Goal: Information Seeking & Learning: Learn about a topic

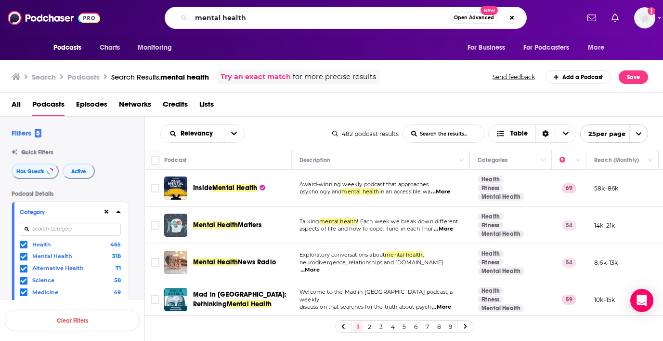
click at [286, 21] on input "mental health" at bounding box center [320, 17] width 259 height 15
type input "the real connect"
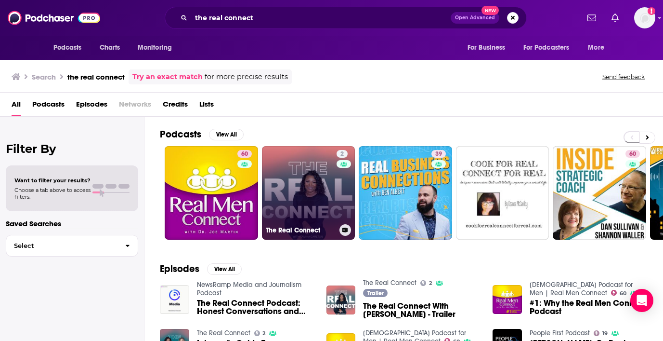
click at [311, 176] on link "2 The Real Connect" at bounding box center [308, 192] width 93 height 93
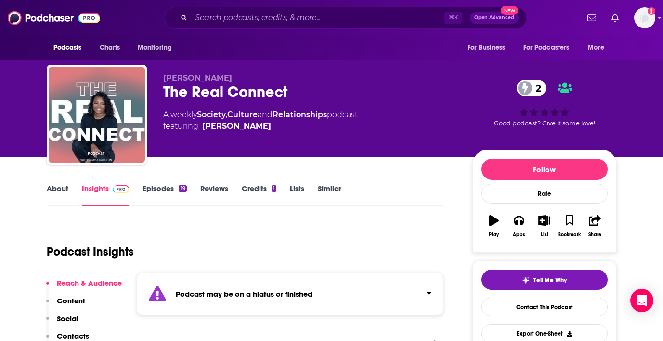
click at [159, 188] on link "Episodes 19" at bounding box center [165, 194] width 44 height 22
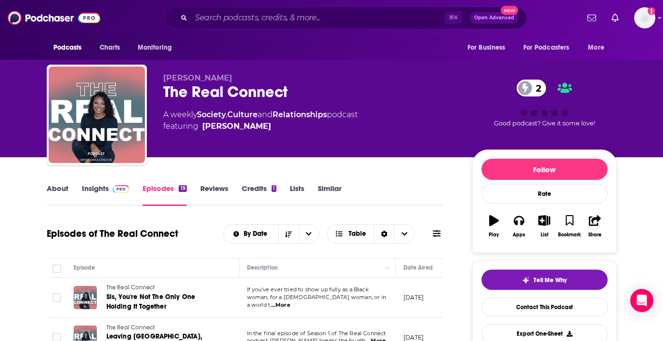
scroll to position [223, 0]
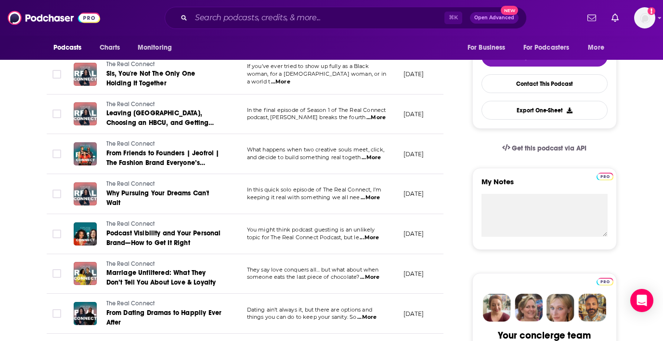
click at [376, 117] on span "...More" at bounding box center [376, 118] width 19 height 8
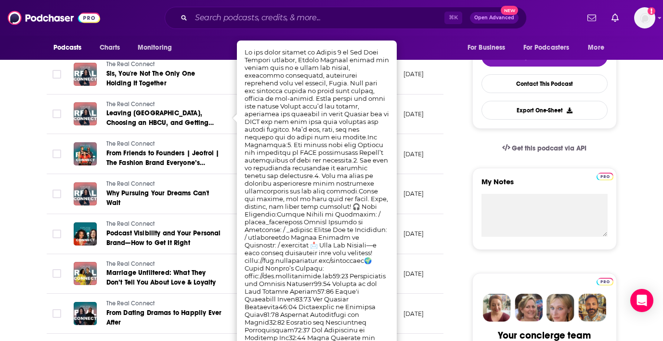
click at [415, 50] on div "Podcasts Charts Monitoring For Business For Podcasters More" at bounding box center [332, 48] width 616 height 24
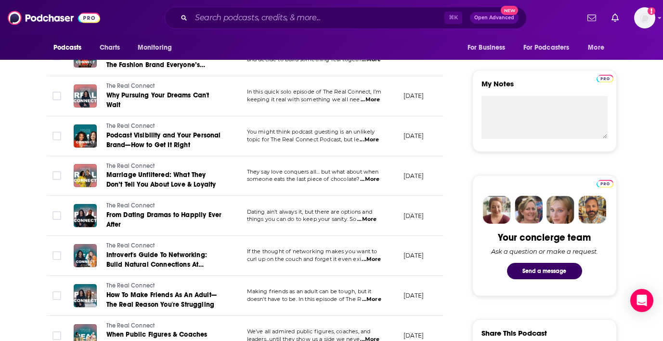
scroll to position [322, 0]
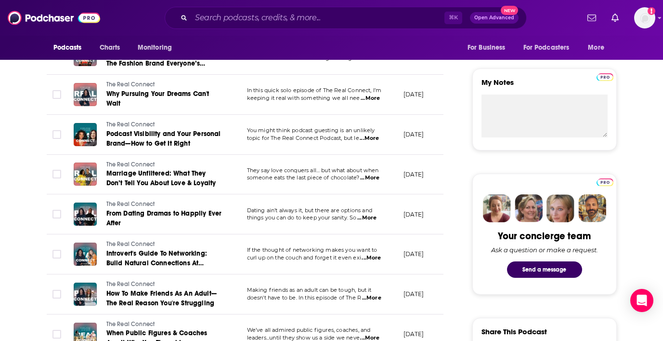
click at [372, 217] on span "...More" at bounding box center [366, 218] width 19 height 8
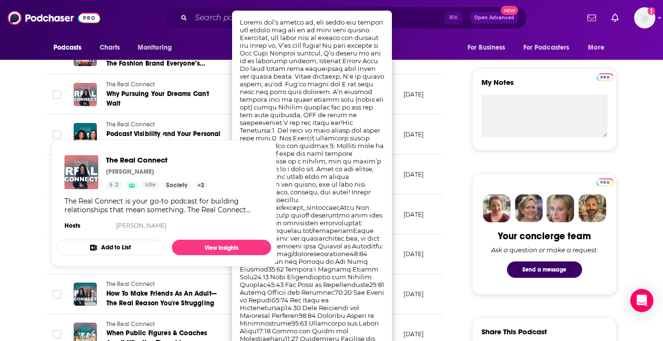
scroll to position [374, 0]
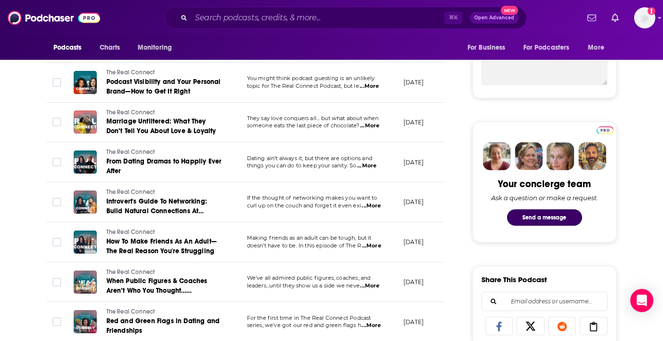
click at [378, 201] on p "If the thought of networking makes you want to" at bounding box center [317, 198] width 141 height 8
click at [375, 210] on td "If the thought of networking makes you want to curl up on the couch and forget …" at bounding box center [317, 202] width 157 height 40
click at [373, 205] on span "...More" at bounding box center [371, 206] width 19 height 8
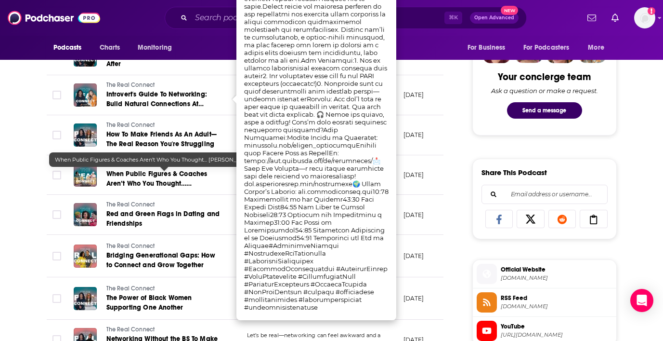
scroll to position [482, 0]
